Goal: Book appointment/travel/reservation

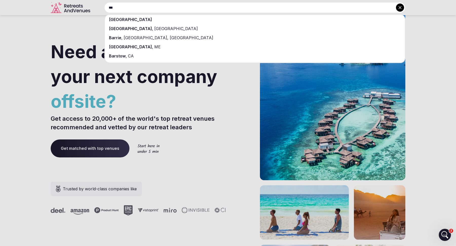
type input "***"
click at [177, 26] on div "[GEOGRAPHIC_DATA] , [GEOGRAPHIC_DATA]" at bounding box center [255, 28] width 300 height 9
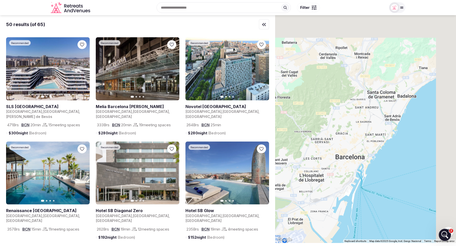
drag, startPoint x: 408, startPoint y: 80, endPoint x: 340, endPoint y: 131, distance: 84.9
click at [340, 131] on div at bounding box center [365, 129] width 181 height 228
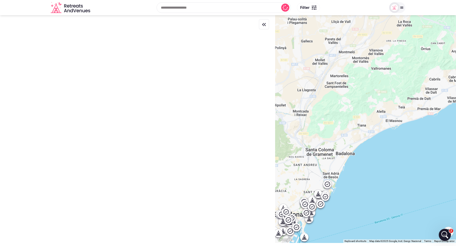
drag, startPoint x: 389, startPoint y: 99, endPoint x: 349, endPoint y: 136, distance: 53.7
click at [349, 136] on div at bounding box center [365, 129] width 181 height 228
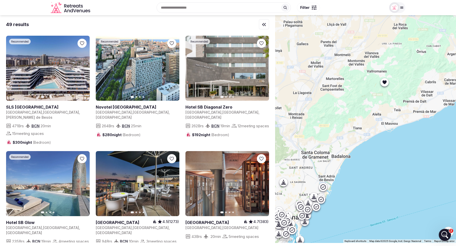
click at [386, 81] on icon at bounding box center [385, 83] width 4 height 4
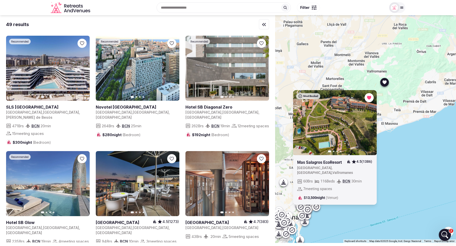
click at [328, 162] on link at bounding box center [322, 163] width 50 height 6
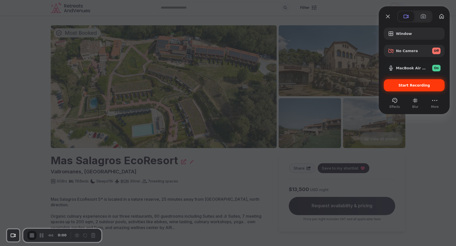
click at [427, 88] on div "Start Recording" at bounding box center [414, 85] width 61 height 12
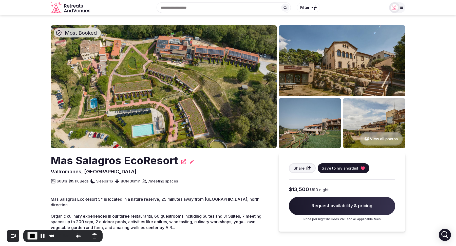
click at [346, 208] on span "Request availability & pricing" at bounding box center [342, 206] width 107 height 18
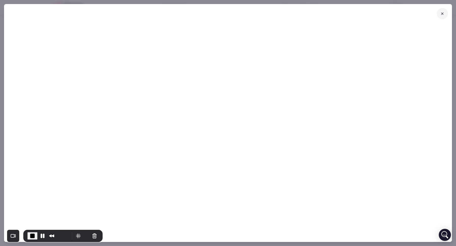
click at [442, 12] on icon at bounding box center [443, 14] width 4 height 4
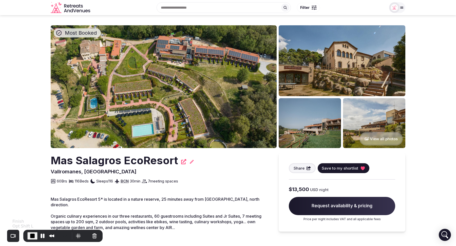
click at [31, 239] on span "End Recording" at bounding box center [32, 236] width 6 height 6
